Goal: Task Accomplishment & Management: Use online tool/utility

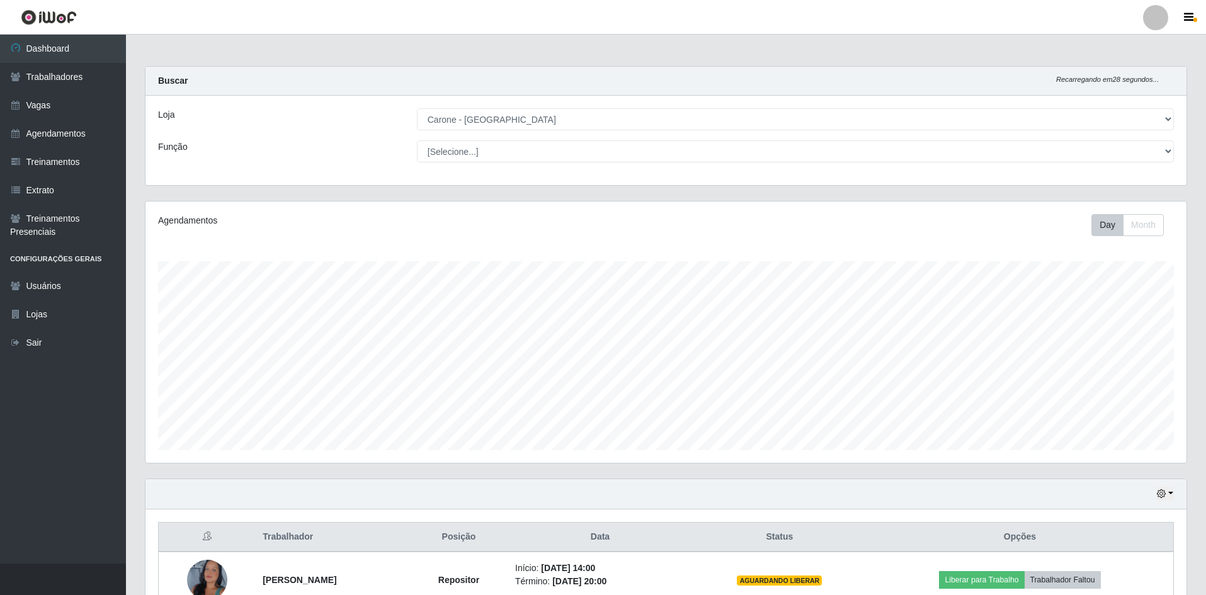
select select "505"
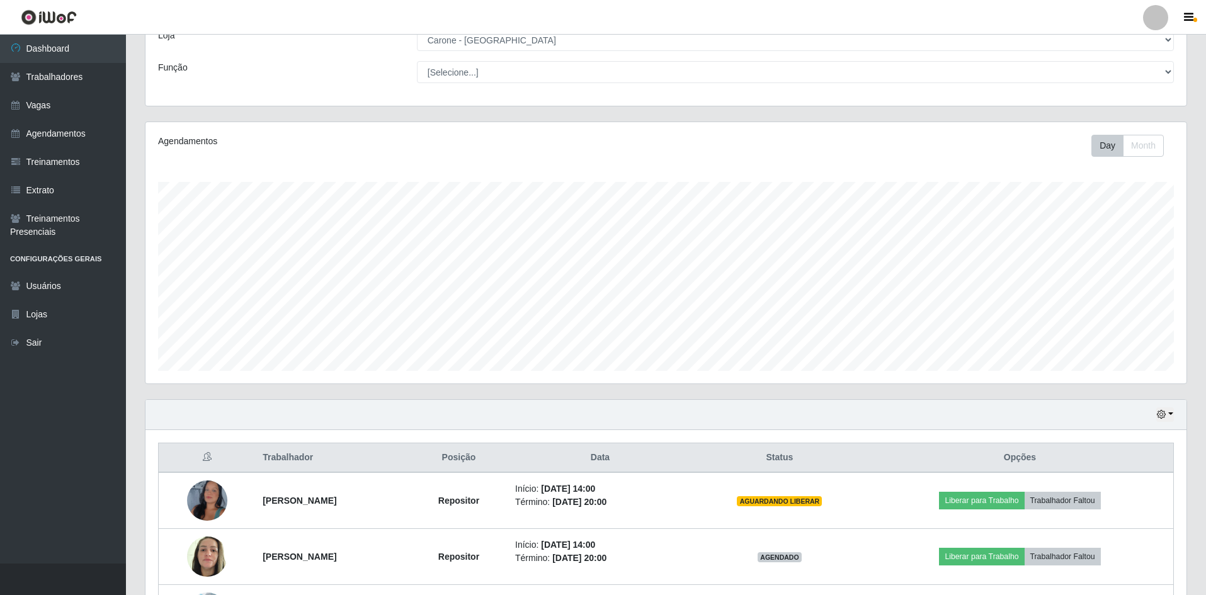
scroll to position [185, 0]
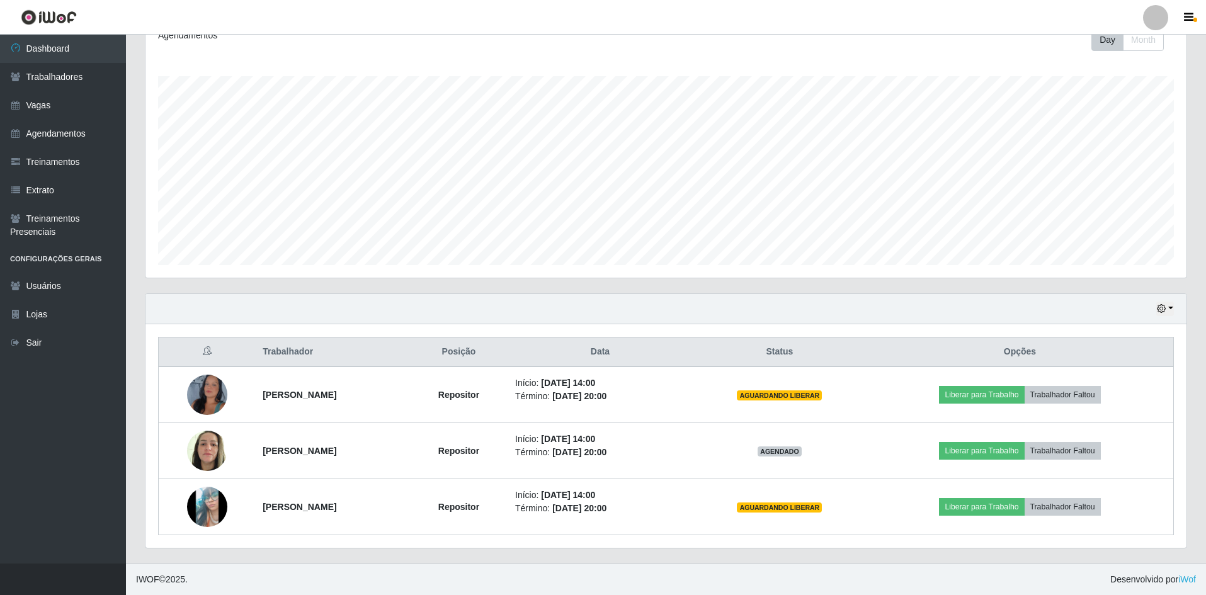
click at [1020, 266] on div "Agendamentos Day Month" at bounding box center [666, 146] width 1041 height 261
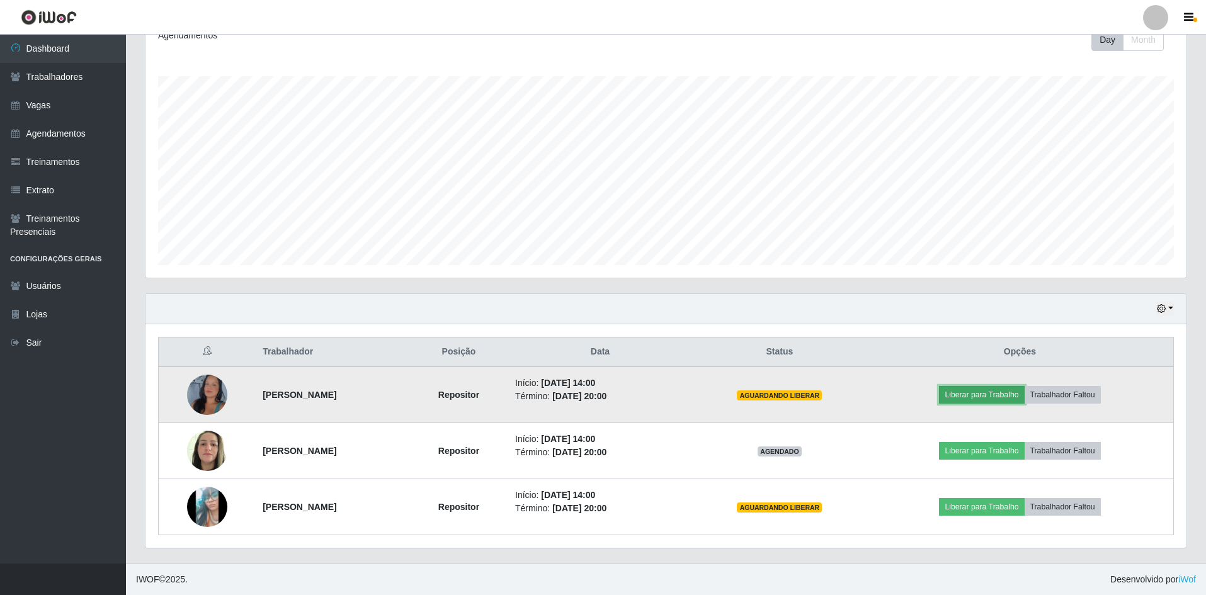
click at [998, 399] on button "Liberar para Trabalho" at bounding box center [981, 395] width 85 height 18
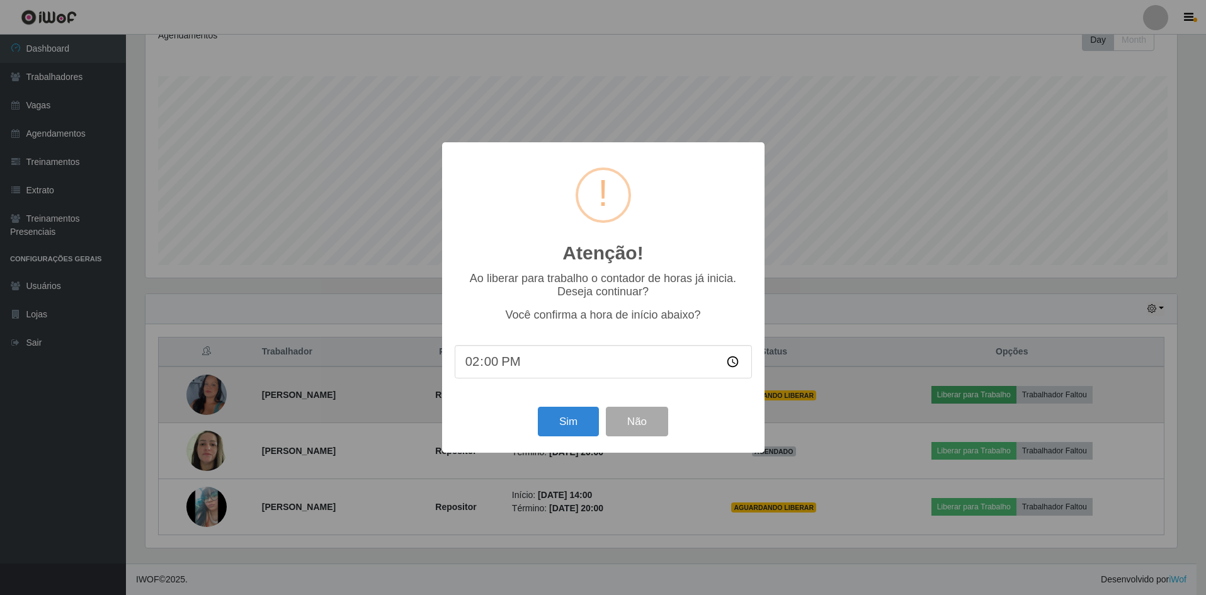
scroll to position [261, 1035]
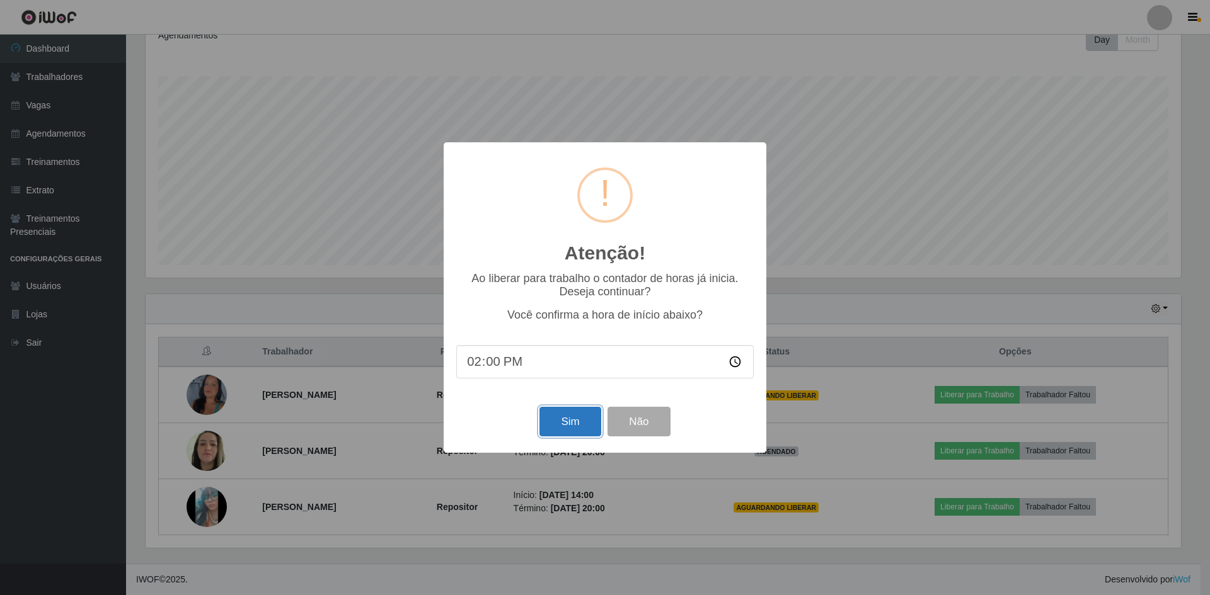
click at [564, 435] on button "Sim" at bounding box center [569, 422] width 61 height 30
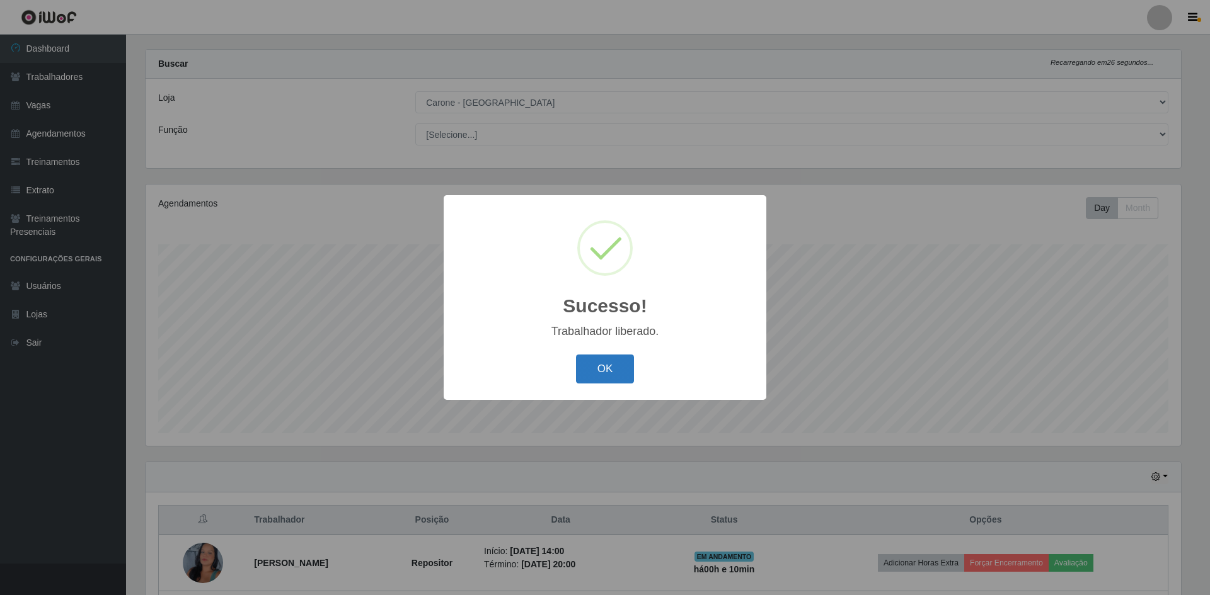
click at [602, 378] on button "OK" at bounding box center [605, 370] width 59 height 30
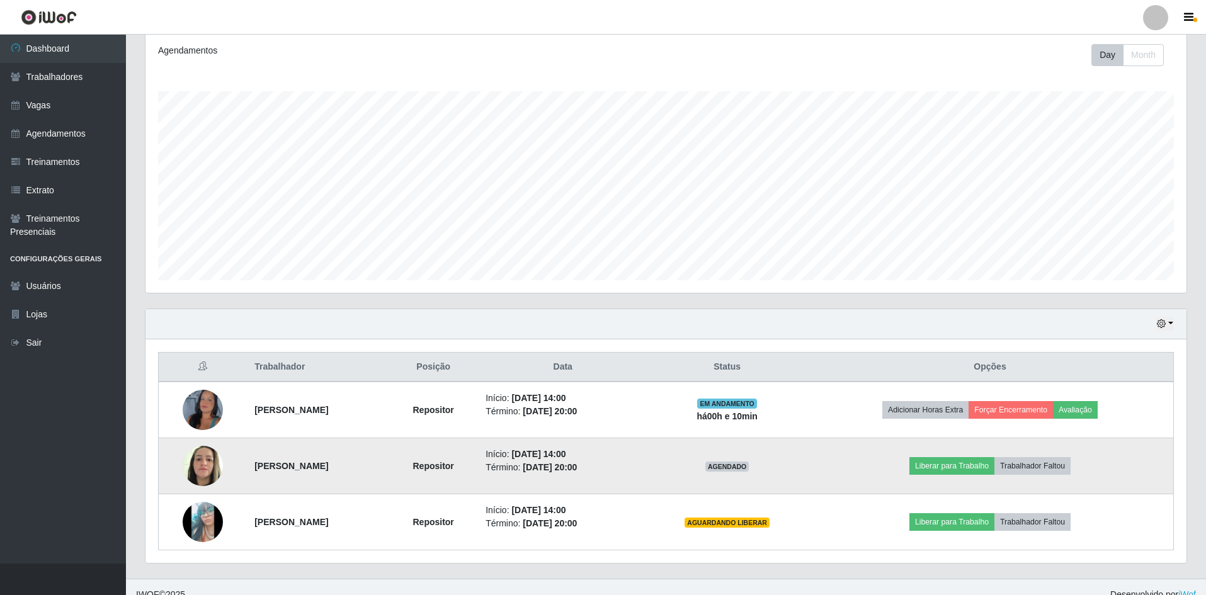
scroll to position [185, 0]
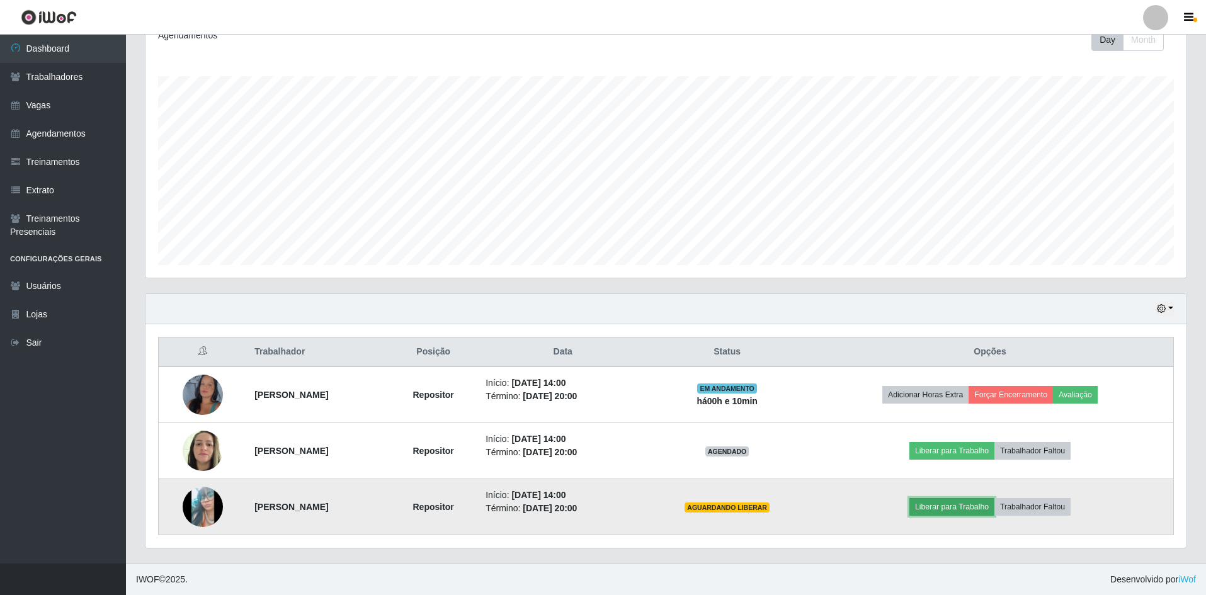
click at [961, 513] on button "Liberar para Trabalho" at bounding box center [952, 507] width 85 height 18
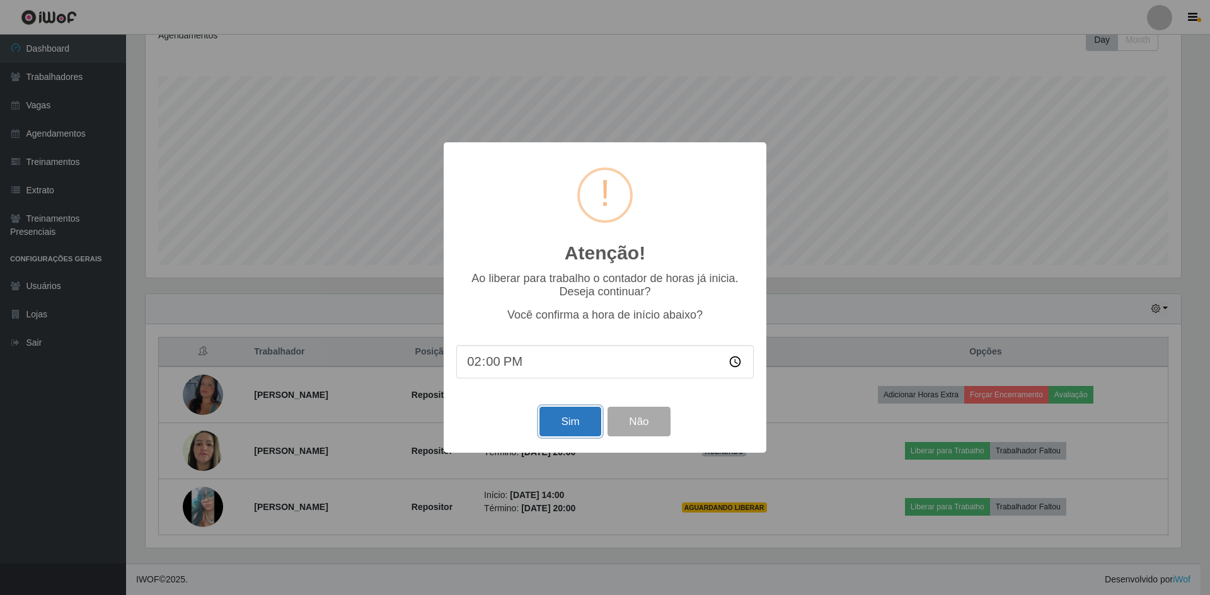
click at [578, 433] on button "Sim" at bounding box center [569, 422] width 61 height 30
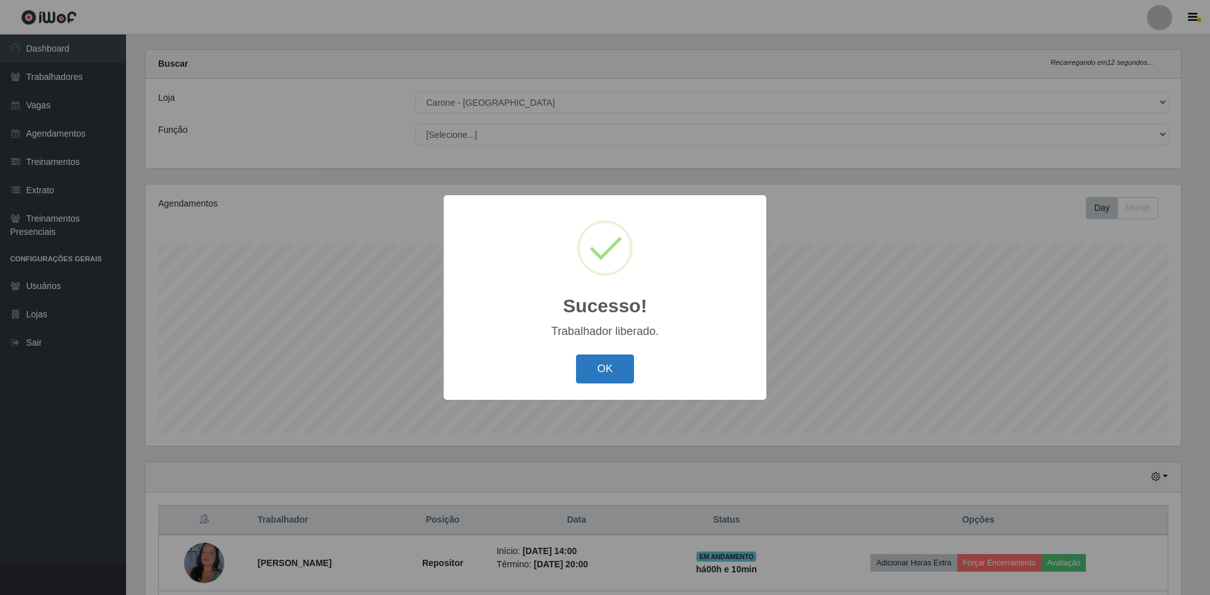
click at [610, 375] on button "OK" at bounding box center [605, 370] width 59 height 30
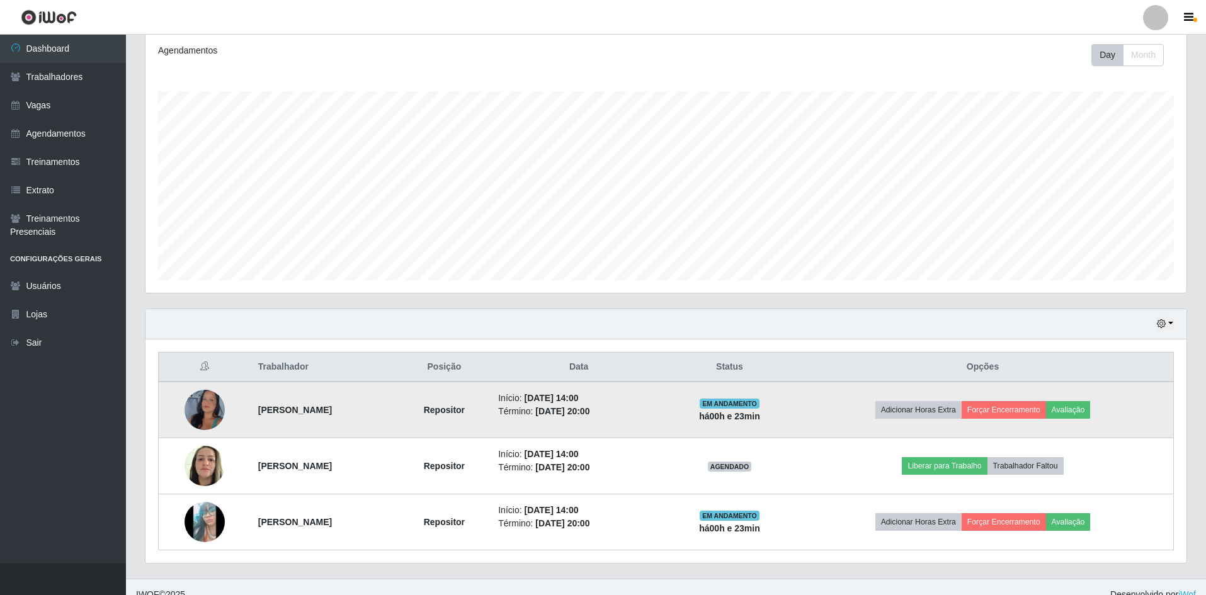
scroll to position [185, 0]
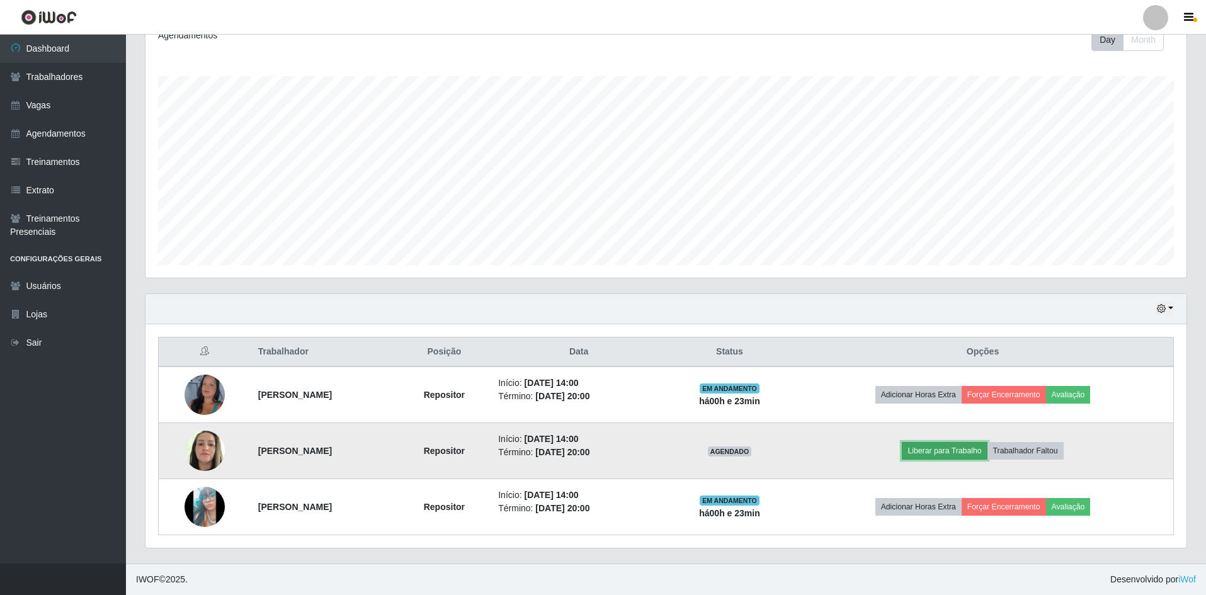
click at [947, 450] on button "Liberar para Trabalho" at bounding box center [944, 451] width 85 height 18
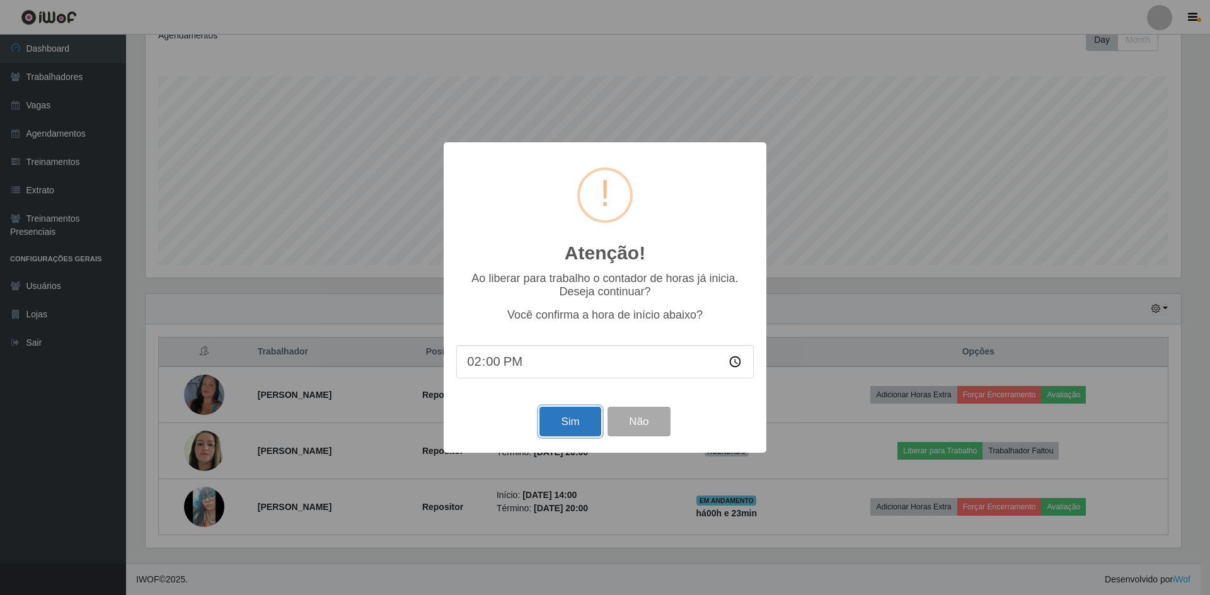
click at [586, 423] on button "Sim" at bounding box center [569, 422] width 61 height 30
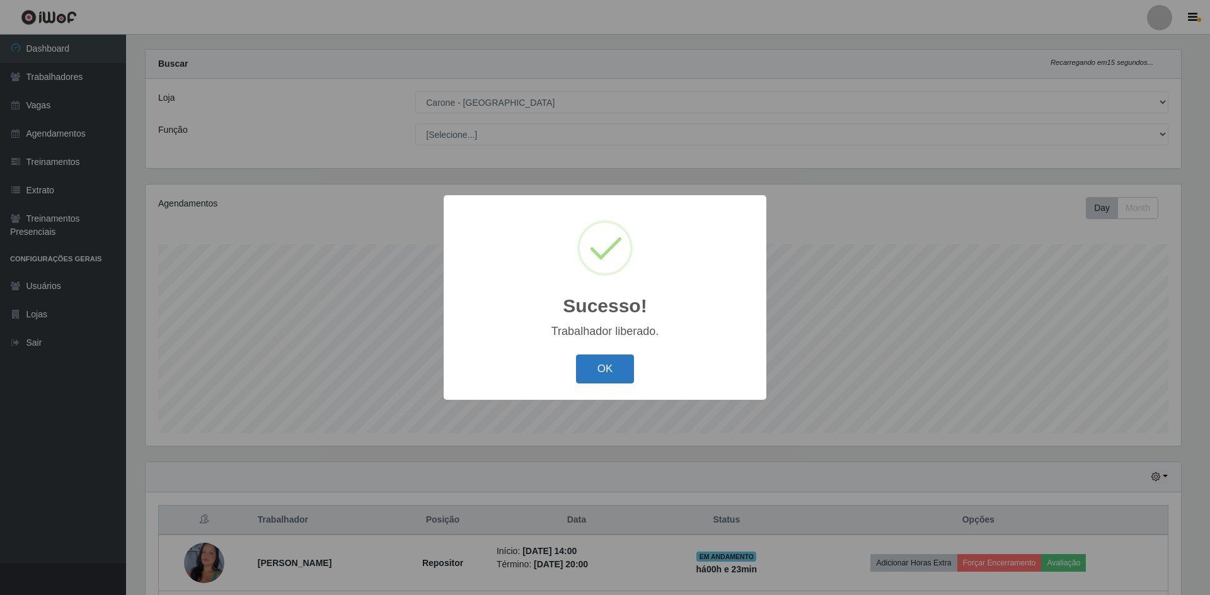
click at [612, 375] on button "OK" at bounding box center [605, 370] width 59 height 30
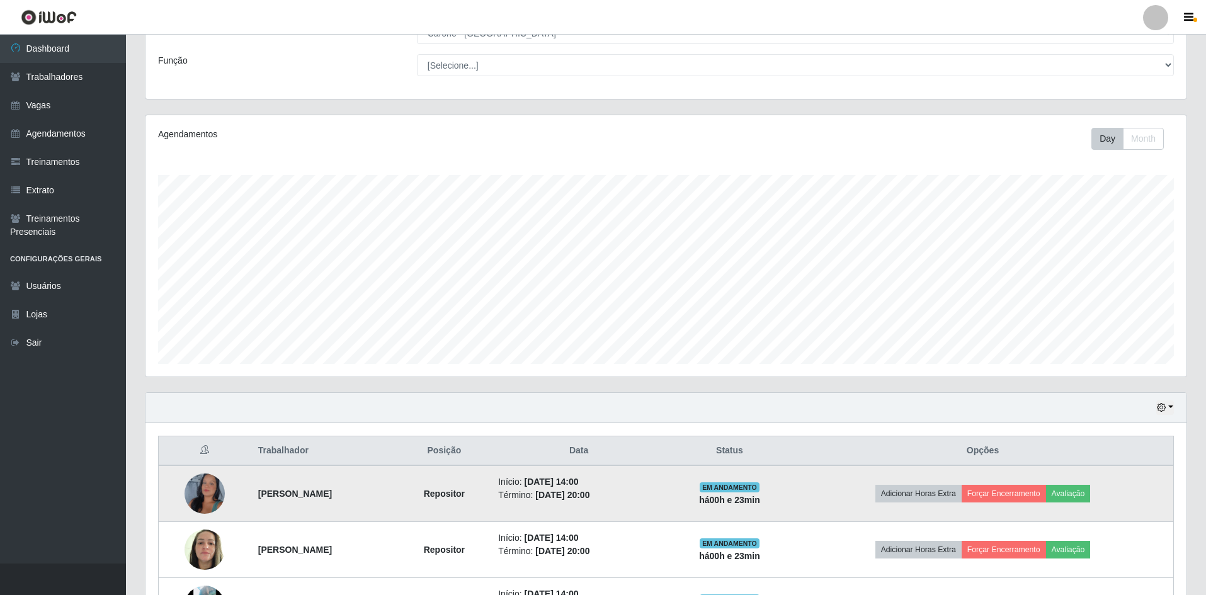
scroll to position [185, 0]
